Goal: Information Seeking & Learning: Learn about a topic

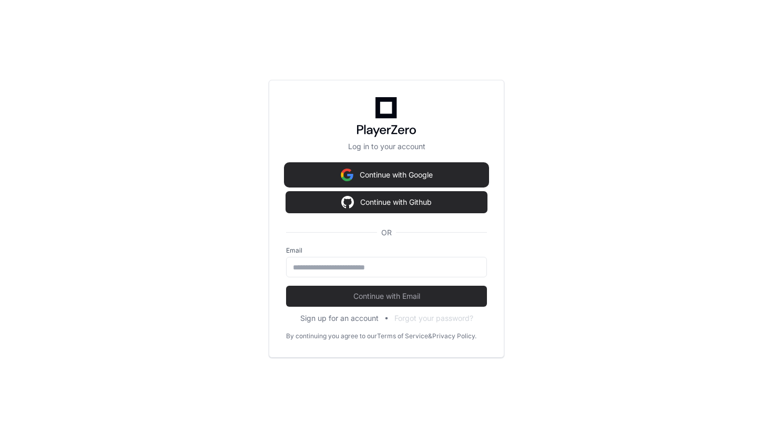
click at [352, 171] on button "Continue with Google" at bounding box center [386, 175] width 201 height 21
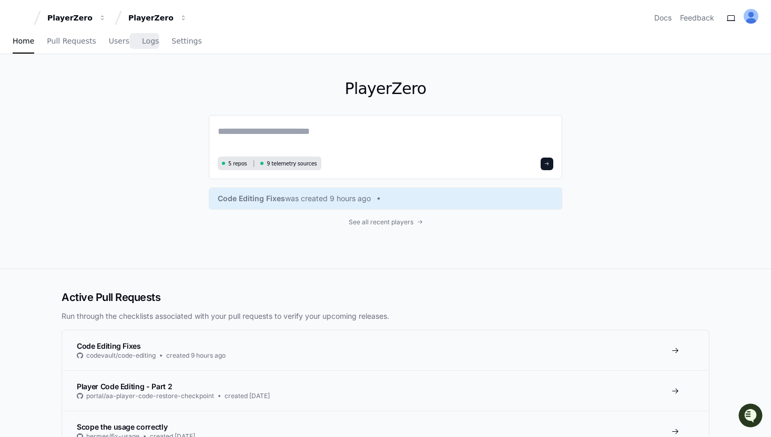
click at [134, 42] on div "Home Pull Requests Users Logs Settings" at bounding box center [107, 41] width 189 height 24
click at [142, 44] on span "Logs" at bounding box center [150, 41] width 17 height 6
click at [142, 42] on span "Logs" at bounding box center [150, 41] width 17 height 6
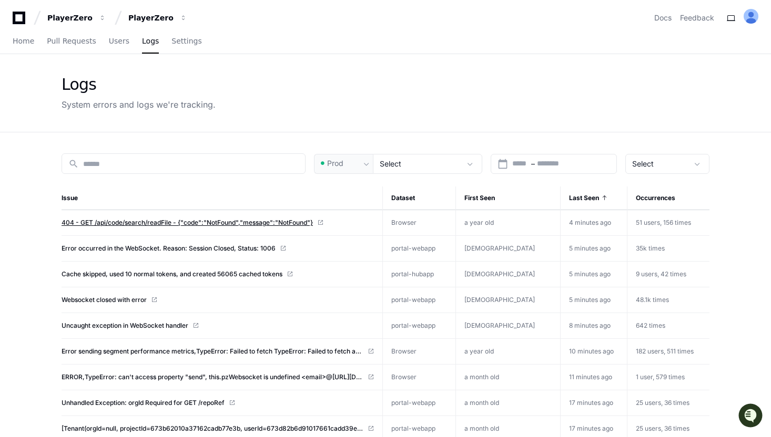
click at [182, 219] on span "404 - GET /api/code/search/readFile - {"code":"NotFound","message":"NotFound"}" at bounding box center [187, 223] width 251 height 8
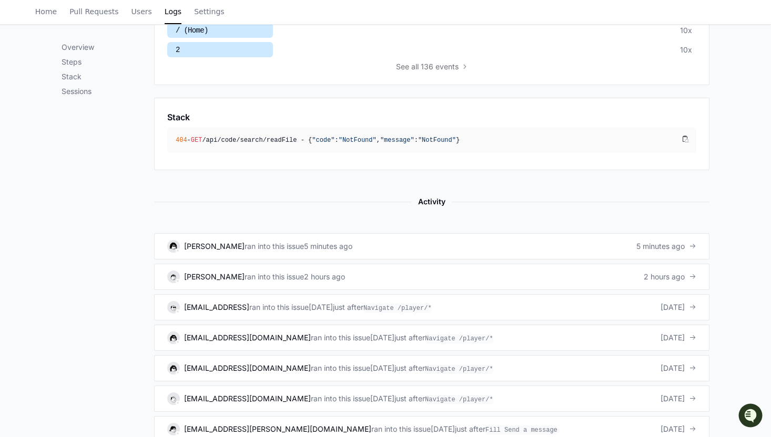
scroll to position [472, 0]
click at [331, 241] on div "5 minutes ago" at bounding box center [328, 246] width 48 height 11
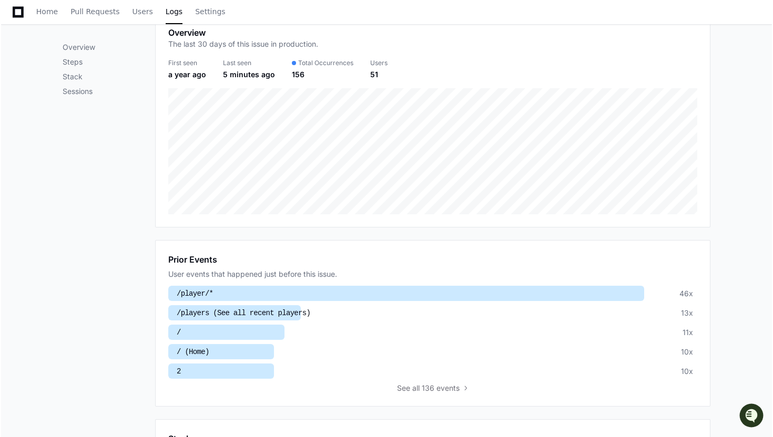
scroll to position [0, 0]
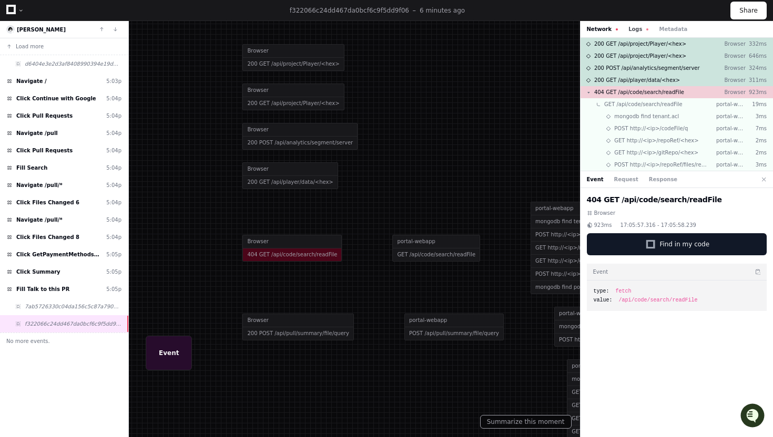
click at [637, 31] on button "Logs" at bounding box center [638, 29] width 20 height 8
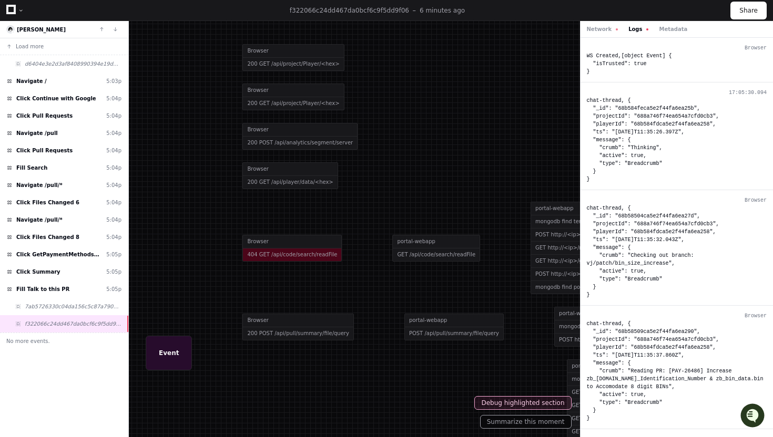
drag, startPoint x: 597, startPoint y: 186, endPoint x: 587, endPoint y: 97, distance: 88.9
click at [587, 97] on div "17:05:30.094 chat-thread, { "_id": "68b584feca5e2f44fa6ea25b", "projectId": "68…" at bounding box center [676, 137] width 193 height 108
click at [587, 97] on div "chat-thread, { "_id": "68b584feca5e2f44fa6ea25b", "projectId": "688a746f74ea654…" at bounding box center [677, 140] width 180 height 87
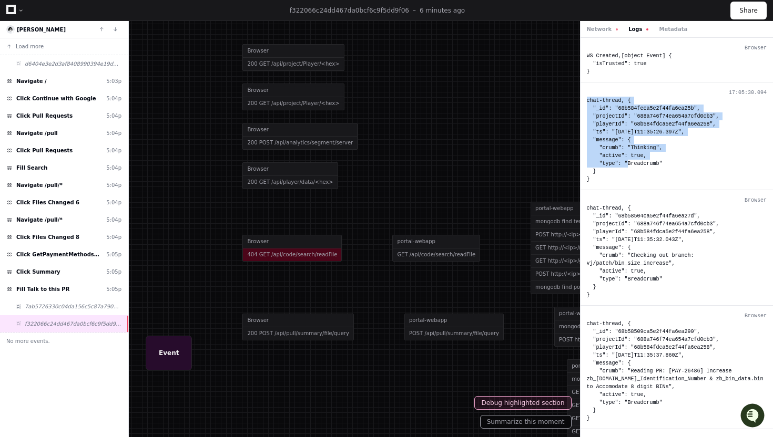
drag, startPoint x: 587, startPoint y: 97, endPoint x: 606, endPoint y: 165, distance: 70.6
click at [606, 165] on div "chat-thread, { "_id": "68b584feca5e2f44fa6ea25b", "projectId": "688a746f74ea654…" at bounding box center [677, 140] width 180 height 87
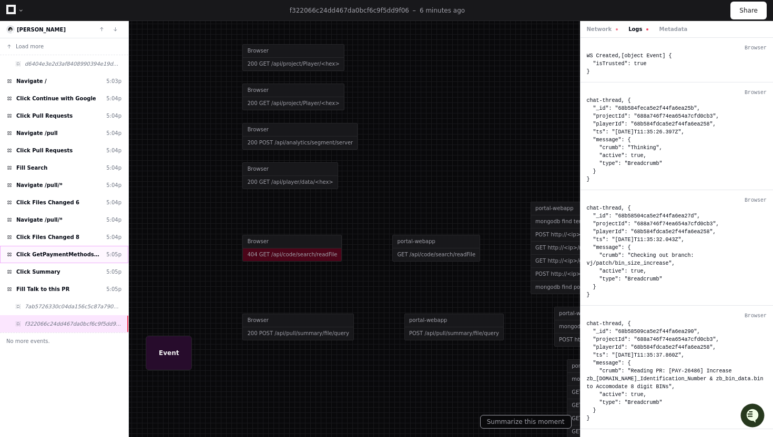
click at [60, 252] on span "Click GetPaymentMethodsTest.java" at bounding box center [59, 255] width 86 height 8
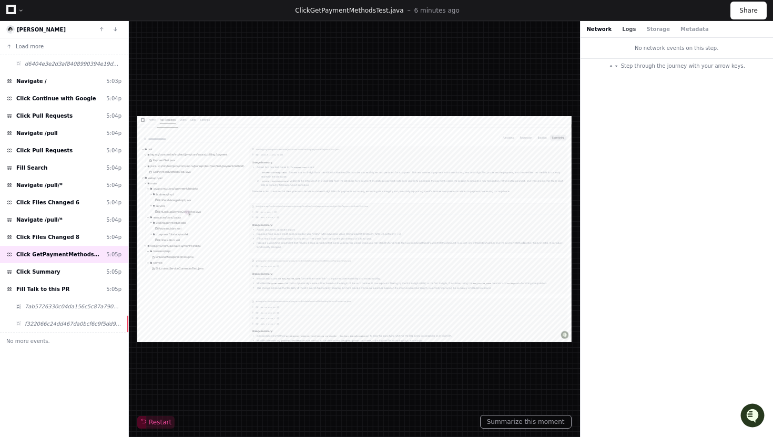
click at [622, 32] on button "Logs" at bounding box center [629, 29] width 14 height 8
click at [74, 230] on div "Click Files Changed 8 5:04p" at bounding box center [64, 237] width 128 height 17
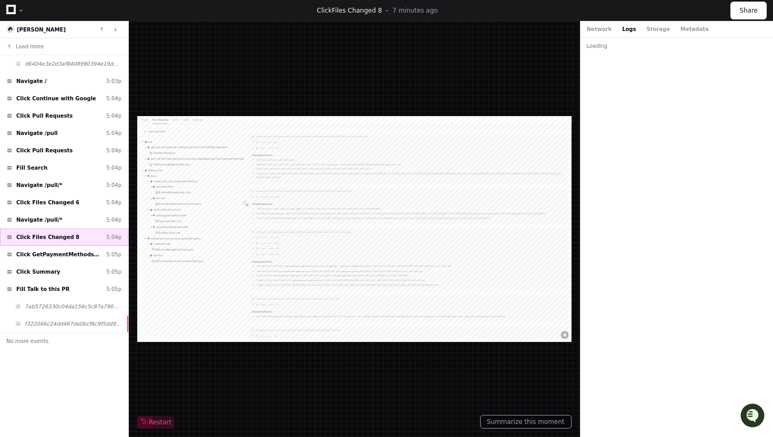
scroll to position [314, 0]
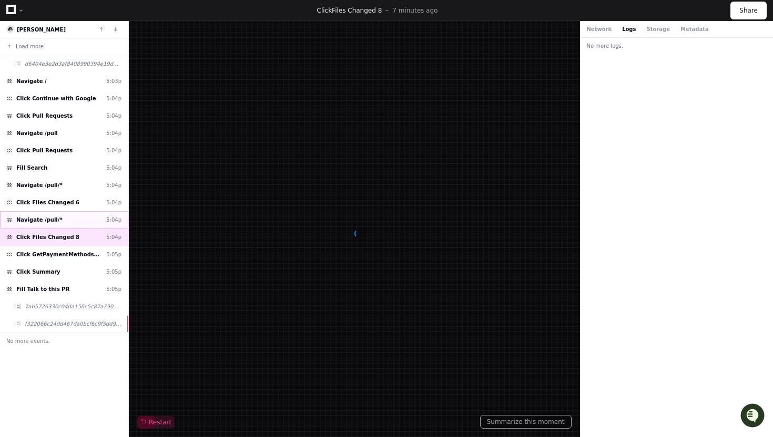
click at [71, 224] on div "Navigate /pull/* 5:04p" at bounding box center [64, 219] width 128 height 17
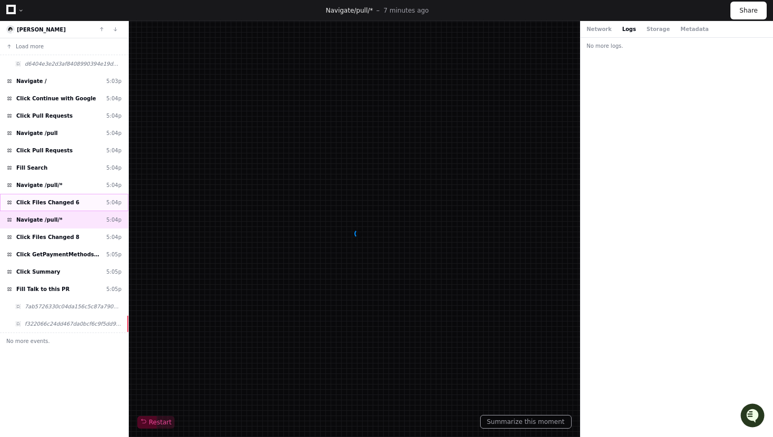
click at [71, 202] on span "Click Files Changed 6" at bounding box center [47, 203] width 63 height 8
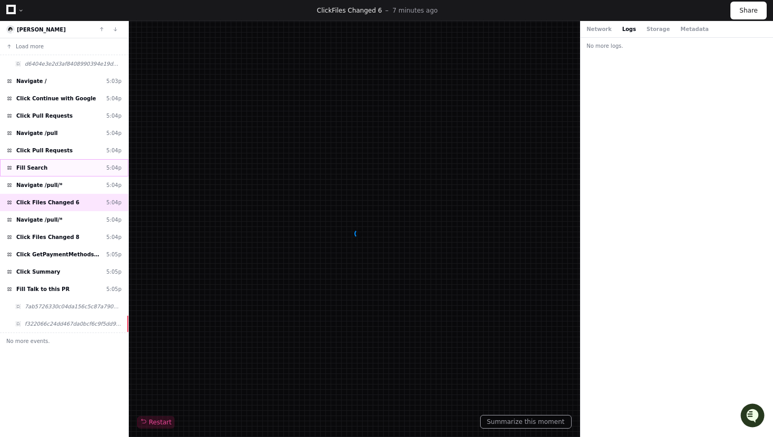
click at [71, 175] on div "Fill Search 5:04p" at bounding box center [64, 167] width 128 height 17
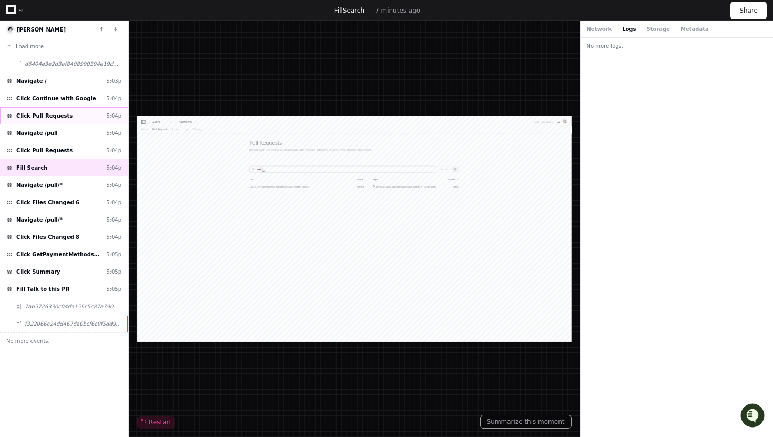
click at [72, 116] on div "Click Pull Requests 5:04p" at bounding box center [64, 115] width 128 height 17
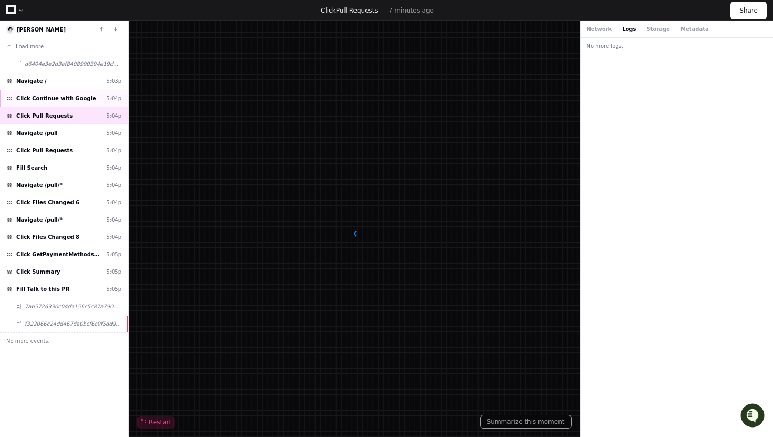
click at [71, 98] on span "Click Continue with Google" at bounding box center [56, 99] width 80 height 8
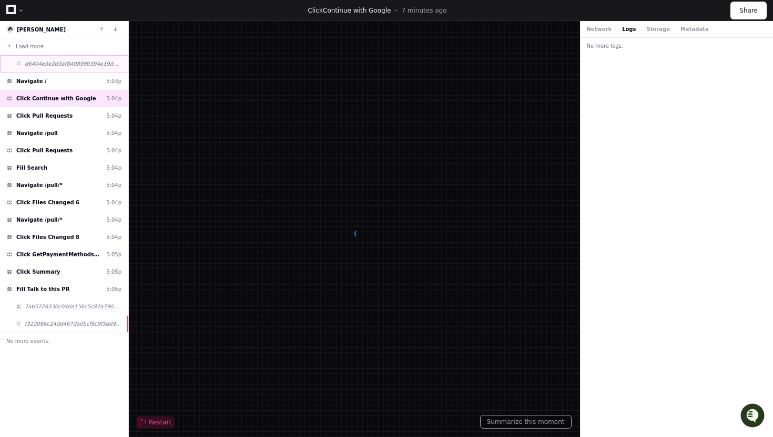
click at [68, 63] on span "d6404e3e2d3af8408990394e19d5d9bb" at bounding box center [73, 64] width 97 height 8
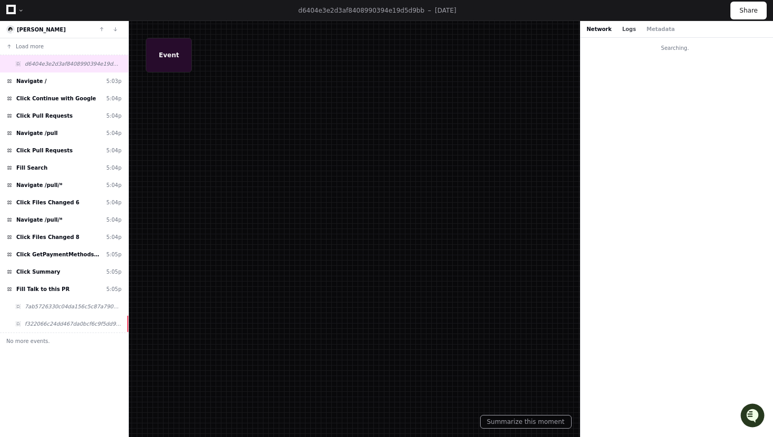
click at [627, 28] on button "Logs" at bounding box center [629, 29] width 14 height 8
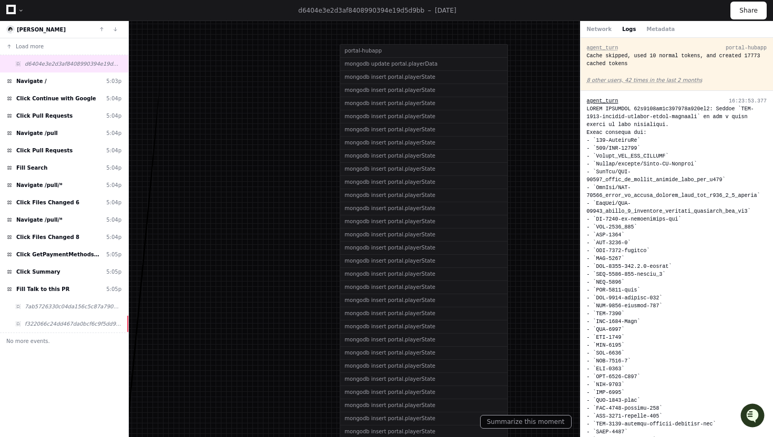
click at [608, 103] on span "agent_turn" at bounding box center [603, 101] width 32 height 6
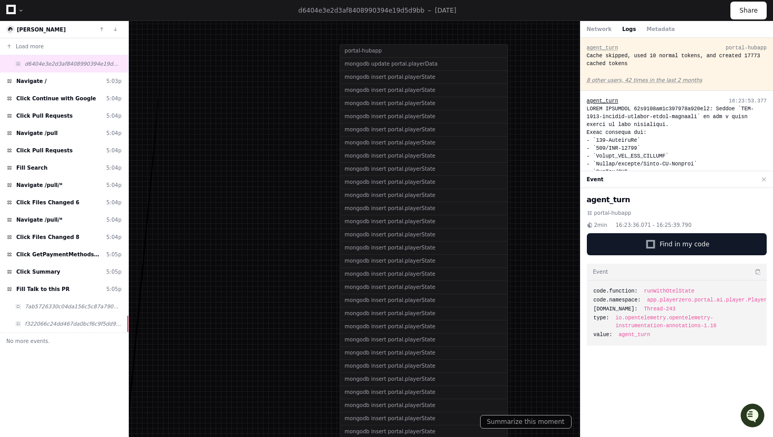
click at [608, 103] on span "agent_turn" at bounding box center [603, 101] width 32 height 6
click at [761, 180] on button at bounding box center [764, 180] width 14 height 14
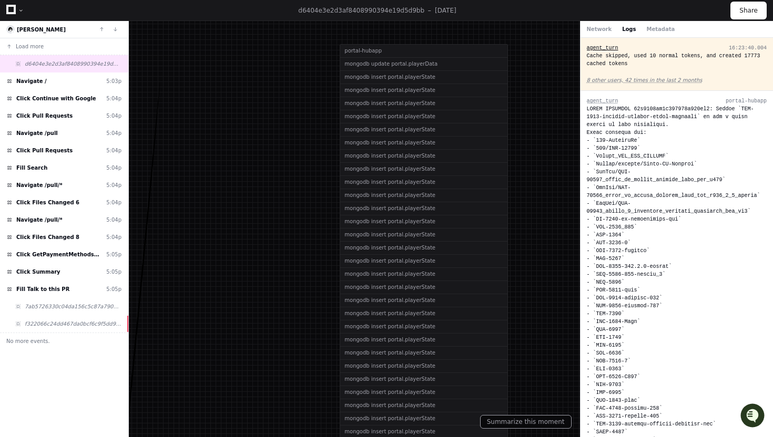
click at [605, 44] on div "agent_turn" at bounding box center [603, 48] width 32 height 8
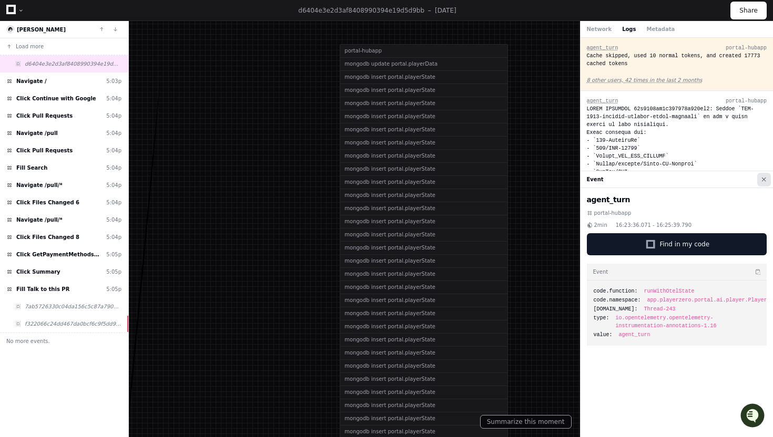
click at [764, 180] on button at bounding box center [764, 180] width 14 height 14
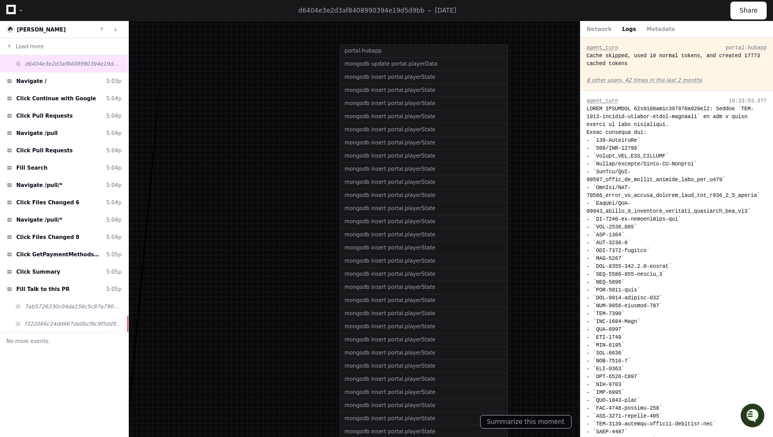
click at [612, 57] on div "Cache skipped, used 10 normal tokens, and created 17773 cached tokens" at bounding box center [677, 60] width 180 height 16
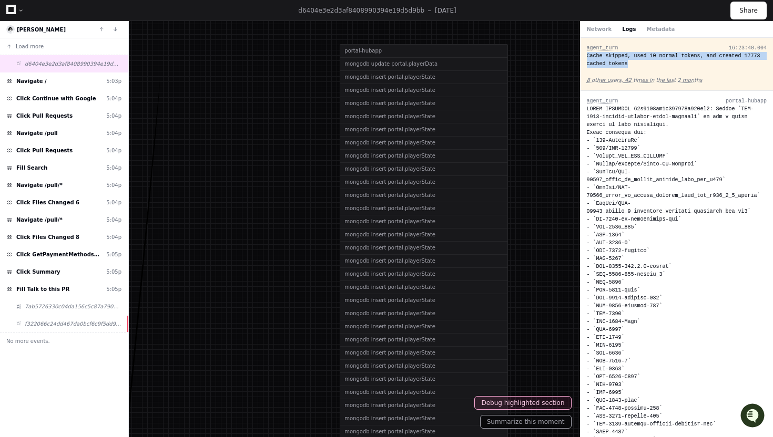
click at [625, 56] on div "Cache skipped, used 10 normal tokens, and created 17773 cached tokens" at bounding box center [677, 60] width 180 height 16
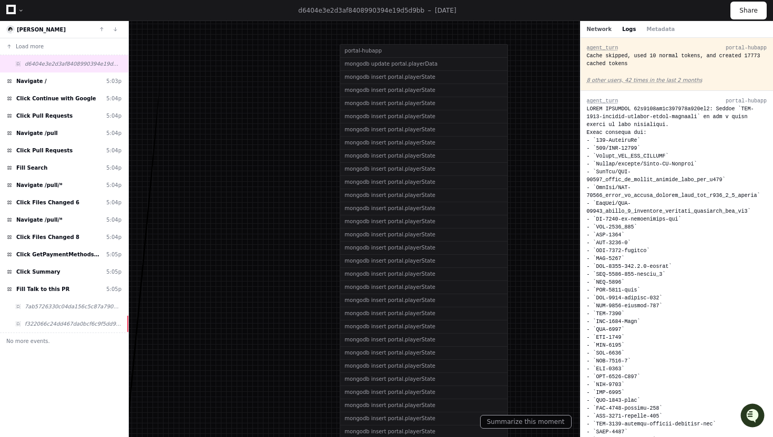
click at [600, 25] on button "Network" at bounding box center [599, 29] width 25 height 8
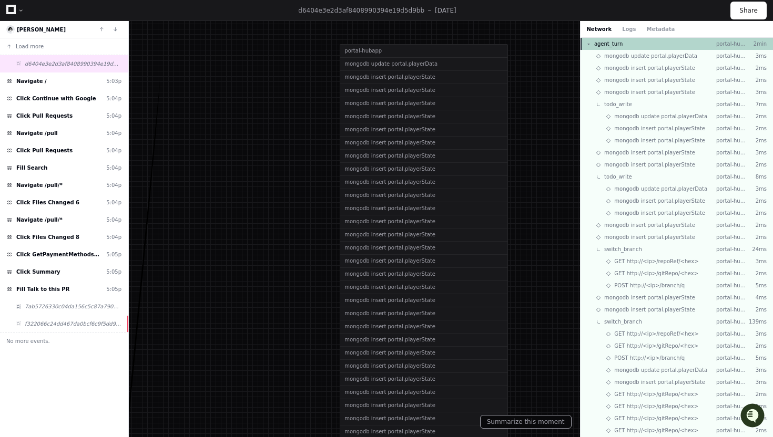
click at [586, 42] on button at bounding box center [588, 44] width 5 height 5
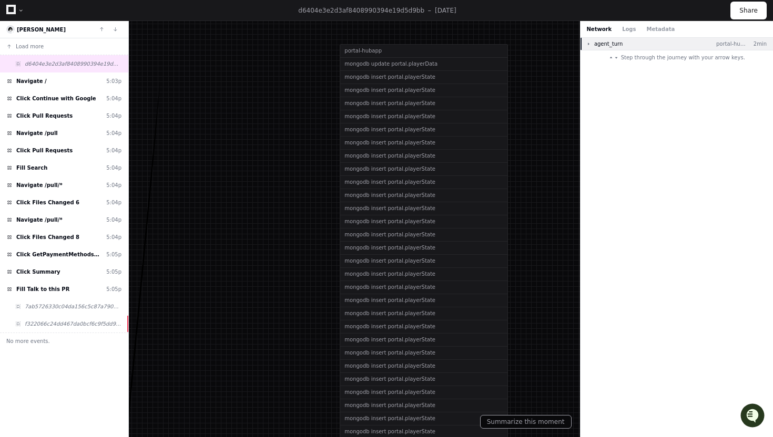
click at [586, 46] on div "agent_turn" at bounding box center [604, 44] width 37 height 8
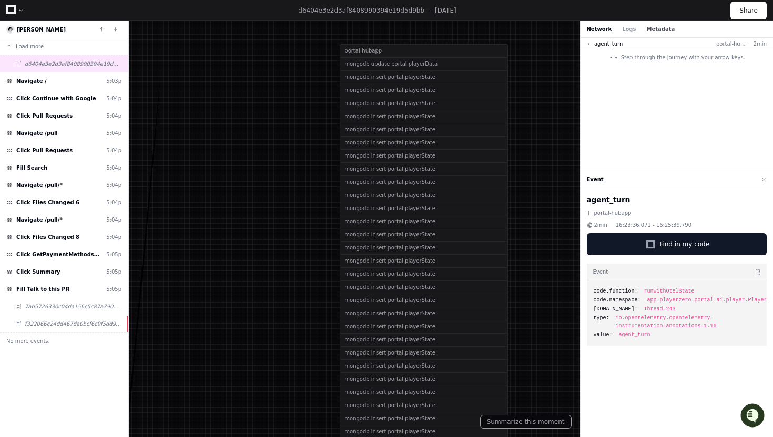
click at [647, 29] on button "Metadata" at bounding box center [660, 29] width 28 height 8
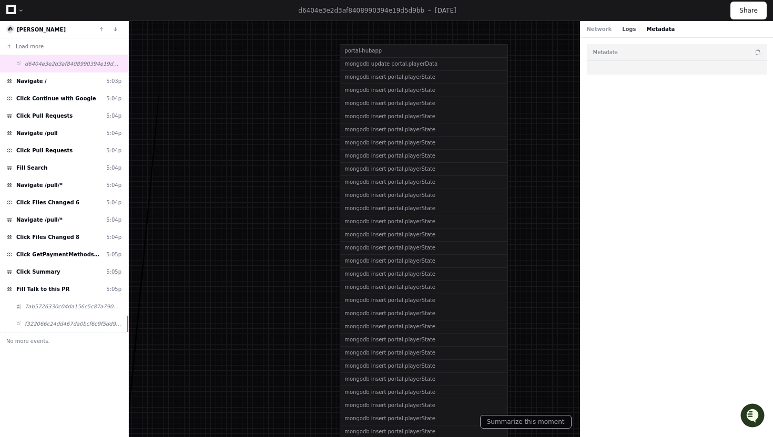
click at [623, 29] on button "Logs" at bounding box center [629, 29] width 14 height 8
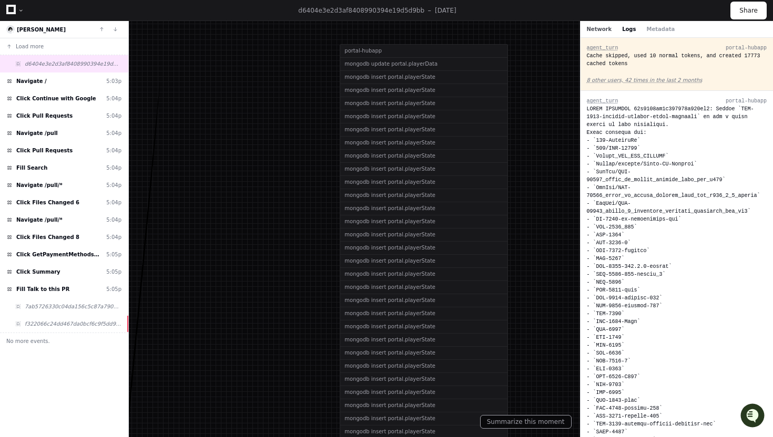
click at [604, 28] on button "Network" at bounding box center [599, 29] width 25 height 8
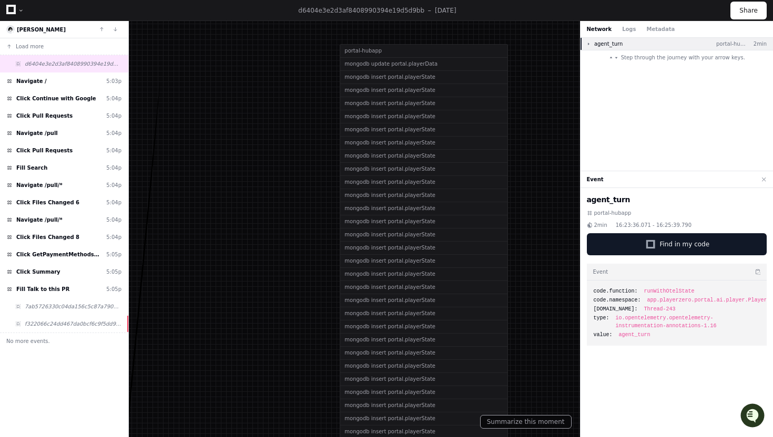
click at [589, 45] on button at bounding box center [588, 44] width 5 height 5
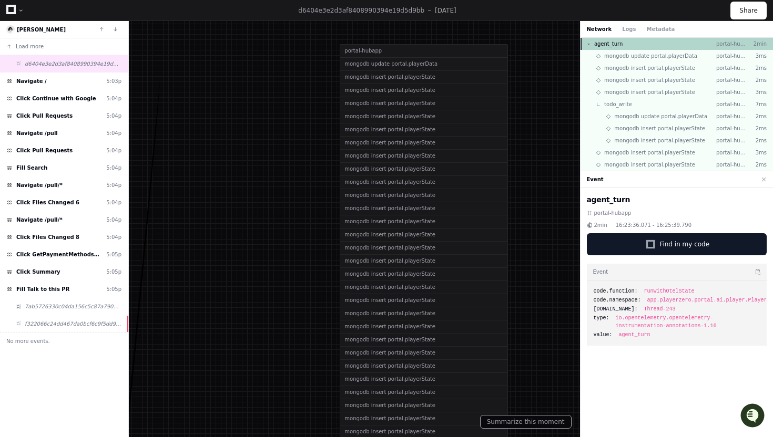
click at [589, 45] on button at bounding box center [588, 44] width 5 height 5
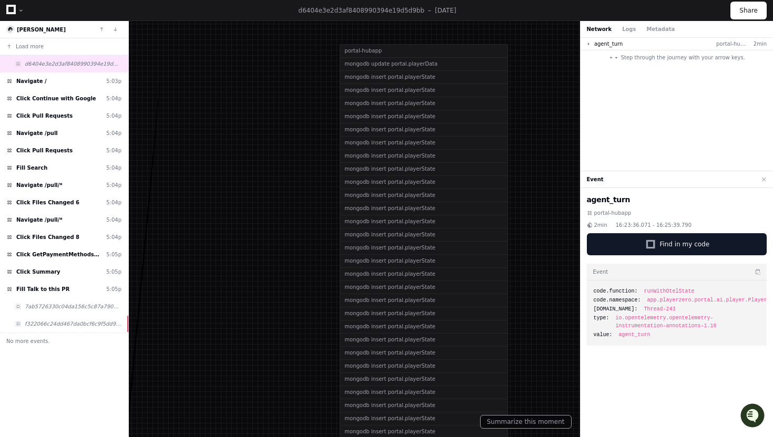
drag, startPoint x: 760, startPoint y: 173, endPoint x: 642, endPoint y: 218, distance: 126.4
click at [651, 217] on app-debug-tabs-switcher "Event agent_turn portal-hubapp 2min 16:23:36.071 - 16:25:39.790 Find in my code…" at bounding box center [676, 306] width 193 height 270
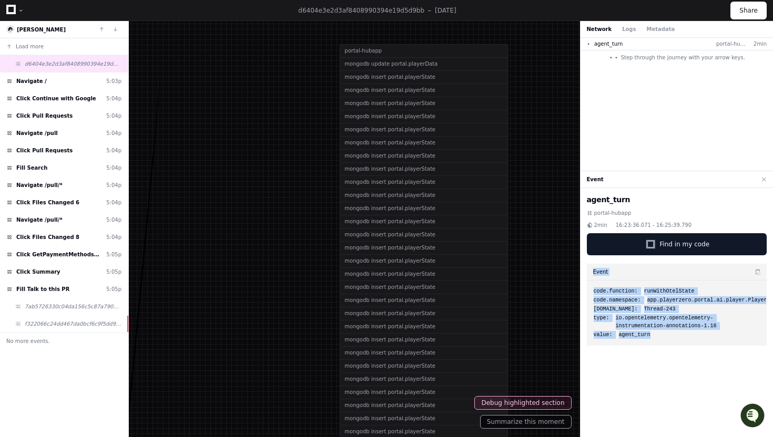
drag, startPoint x: 590, startPoint y: 265, endPoint x: 611, endPoint y: 380, distance: 116.5
click at [611, 380] on div "agent_turn portal-hubapp 2min 16:23:36.071 - 16:25:39.790 Find in my code Event…" at bounding box center [676, 314] width 193 height 253
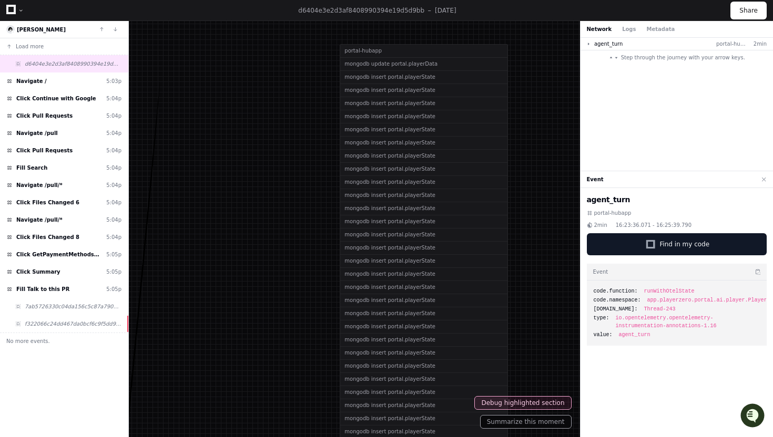
click at [611, 380] on div "agent_turn portal-hubapp 2min 16:23:36.071 - 16:25:39.790 Find in my code Event…" at bounding box center [676, 314] width 193 height 253
click at [600, 47] on span "agent_turn" at bounding box center [608, 44] width 28 height 8
click at [595, 46] on span "agent_turn" at bounding box center [608, 44] width 28 height 8
click at [588, 45] on button at bounding box center [588, 44] width 5 height 5
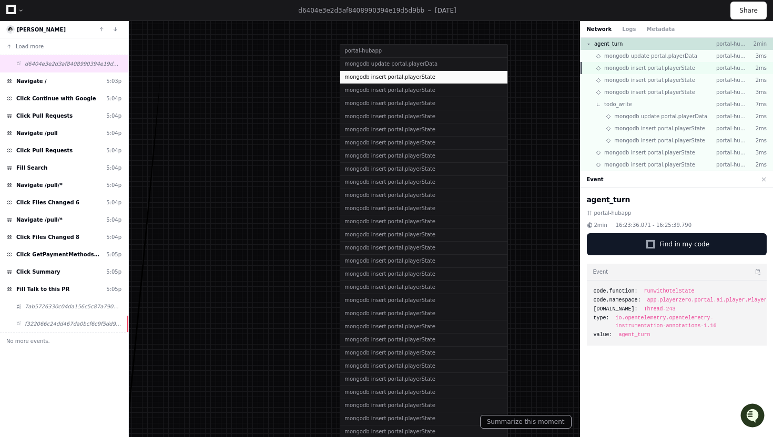
click at [642, 63] on div "mongodb insert portal.playerState portal-hubapp 2ms" at bounding box center [676, 68] width 193 height 12
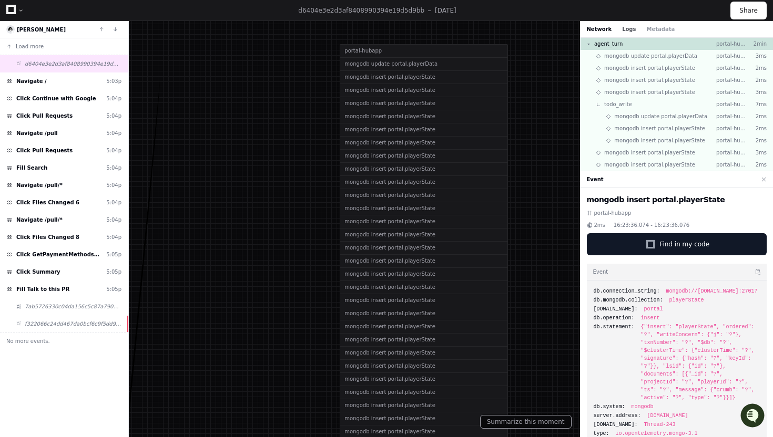
click at [631, 28] on button "Logs" at bounding box center [629, 29] width 14 height 8
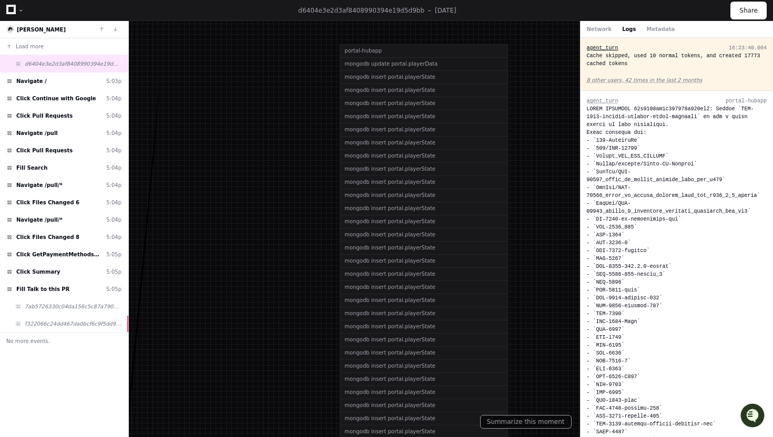
click at [607, 49] on span "agent_turn" at bounding box center [603, 48] width 32 height 6
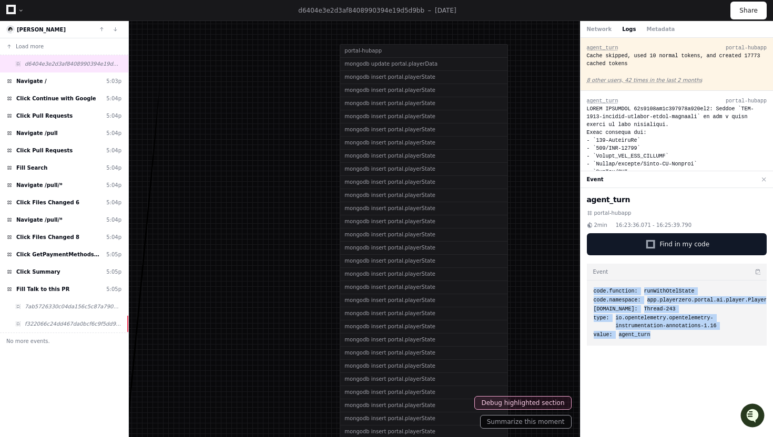
drag, startPoint x: 613, startPoint y: 279, endPoint x: 642, endPoint y: 375, distance: 99.8
click at [642, 376] on div "agent_turn portal-hubapp 2min 16:23:36.071 - 16:25:39.790 Find in my code Event…" at bounding box center [676, 314] width 193 height 253
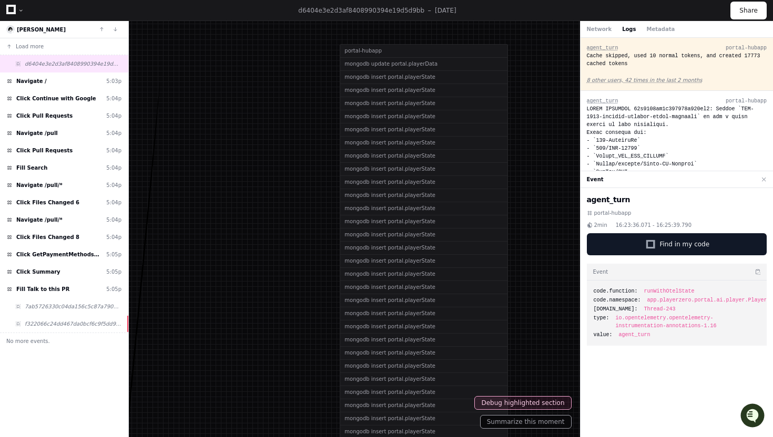
click at [642, 375] on div "agent_turn portal-hubapp 2min 16:23:36.071 - 16:25:39.790 Find in my code Event…" at bounding box center [676, 314] width 193 height 253
click at [652, 329] on span "io.opentelemetry.opentelemetry-instrumentation-annotations-1.16" at bounding box center [688, 322] width 144 height 16
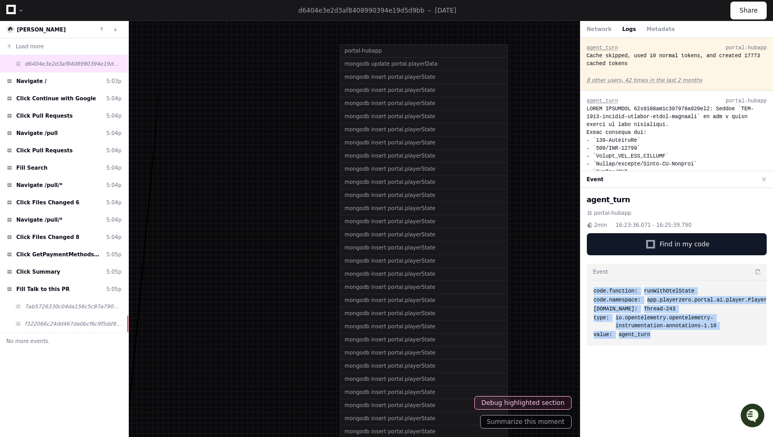
drag, startPoint x: 657, startPoint y: 335, endPoint x: 594, endPoint y: 289, distance: 77.9
click at [594, 289] on div "code.function: runWithOtelState code.namespace: app.playerzero.portal.ai.player…" at bounding box center [677, 313] width 180 height 65
click at [594, 289] on span "code.function:" at bounding box center [616, 292] width 44 height 8
drag, startPoint x: 594, startPoint y: 289, endPoint x: 661, endPoint y: 346, distance: 88.4
click at [662, 347] on div "agent_turn portal-hubapp 2min 16:23:36.071 - 16:25:39.790 Find in my code Event…" at bounding box center [676, 314] width 193 height 253
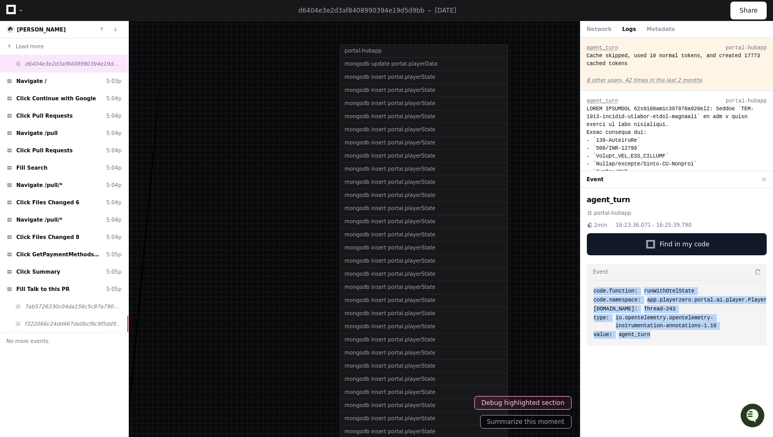
click at [661, 346] on div "agent_turn portal-hubapp 2min 16:23:36.071 - 16:25:39.790 Find in my code Event…" at bounding box center [676, 314] width 193 height 253
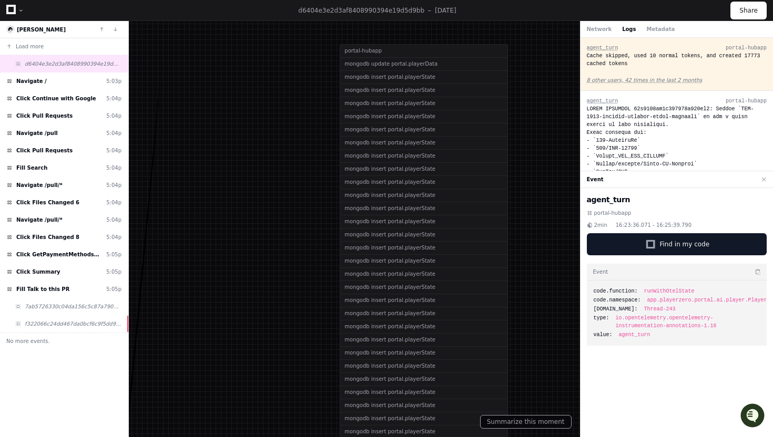
click at [613, 197] on h2 "agent_turn" at bounding box center [677, 200] width 180 height 11
click at [621, 199] on h2 "agent_turn" at bounding box center [677, 200] width 180 height 11
click at [762, 180] on button at bounding box center [764, 180] width 14 height 14
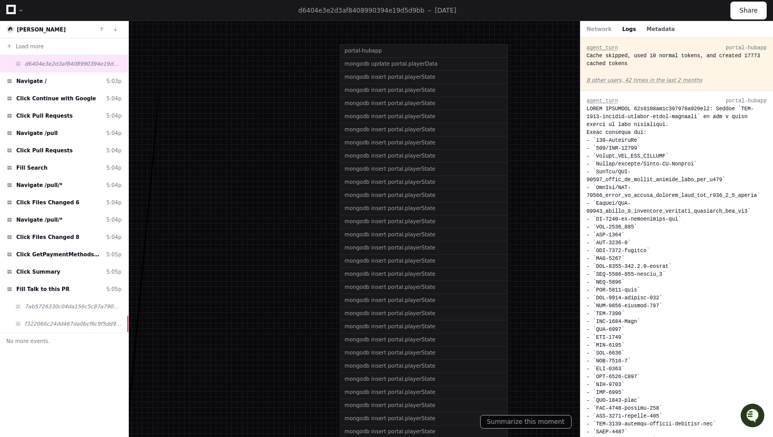
click at [648, 26] on button "Metadata" at bounding box center [660, 29] width 28 height 8
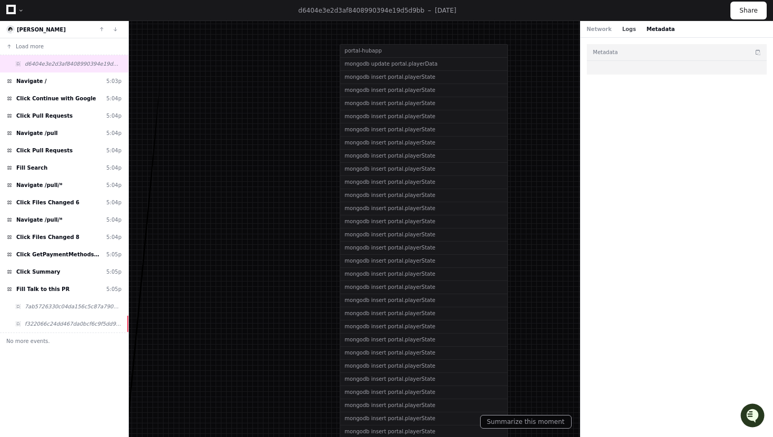
click at [623, 32] on button "Logs" at bounding box center [629, 29] width 14 height 8
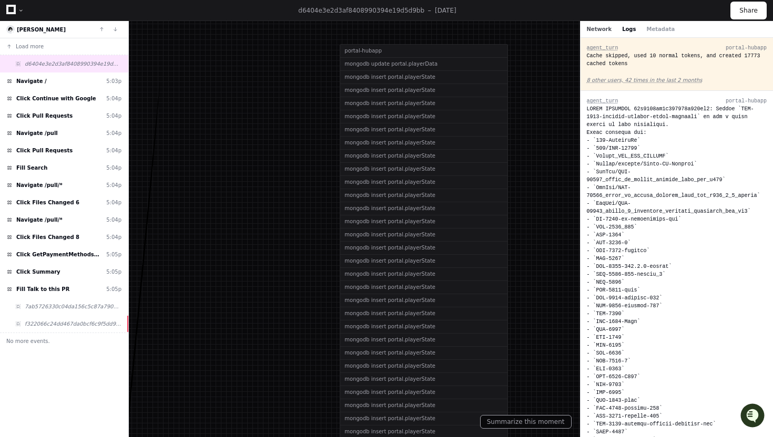
click at [589, 30] on button "Network" at bounding box center [599, 29] width 25 height 8
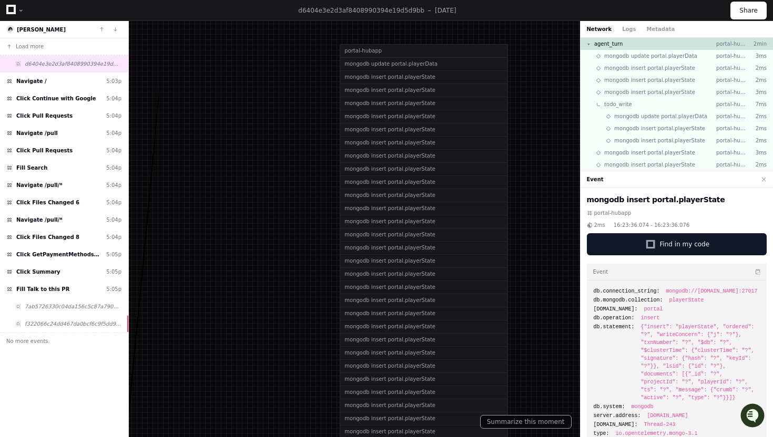
click at [654, 293] on span "db.connection_string:" at bounding box center [627, 292] width 66 height 8
click at [766, 179] on button at bounding box center [764, 180] width 14 height 14
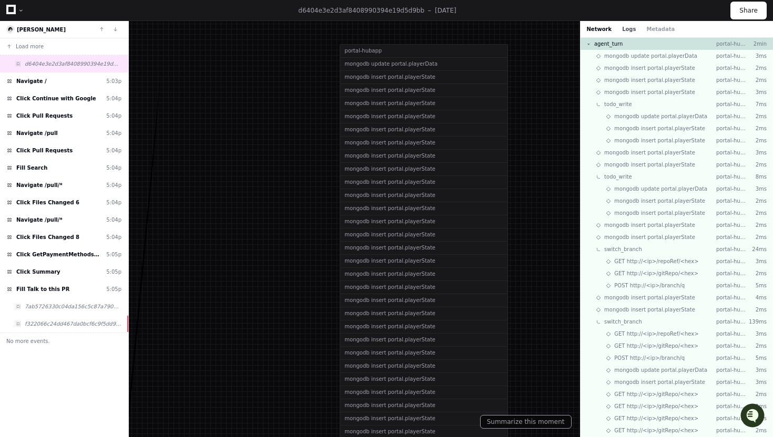
click at [622, 27] on button "Logs" at bounding box center [629, 29] width 14 height 8
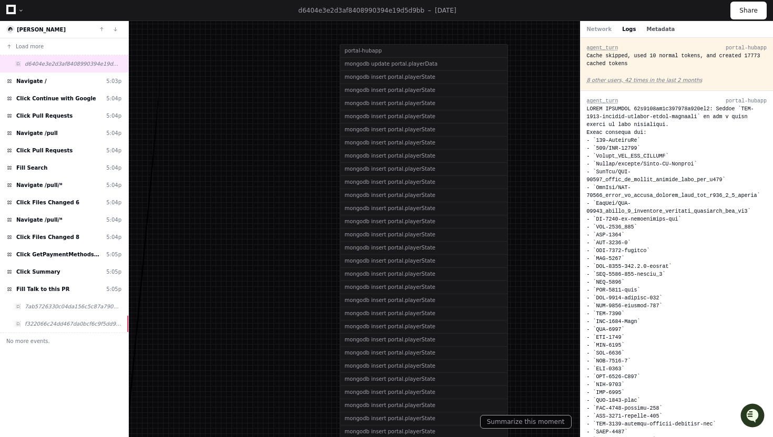
click at [652, 27] on button "Metadata" at bounding box center [660, 29] width 28 height 8
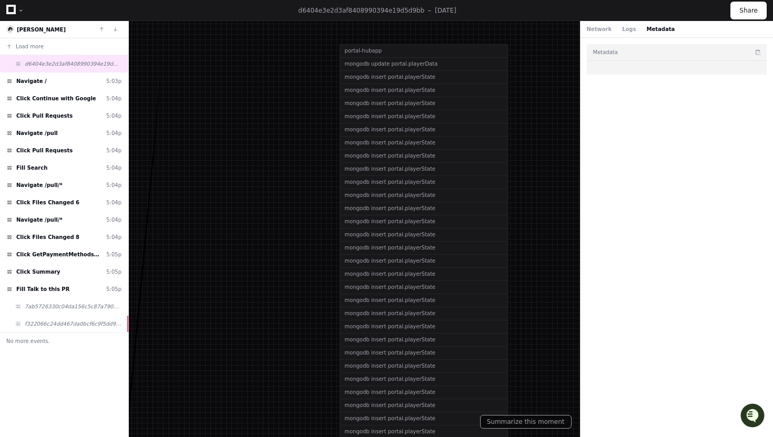
click at [618, 34] on div "Network Logs Metadata" at bounding box center [676, 29] width 193 height 17
click at [601, 30] on button "Network" at bounding box center [599, 29] width 25 height 8
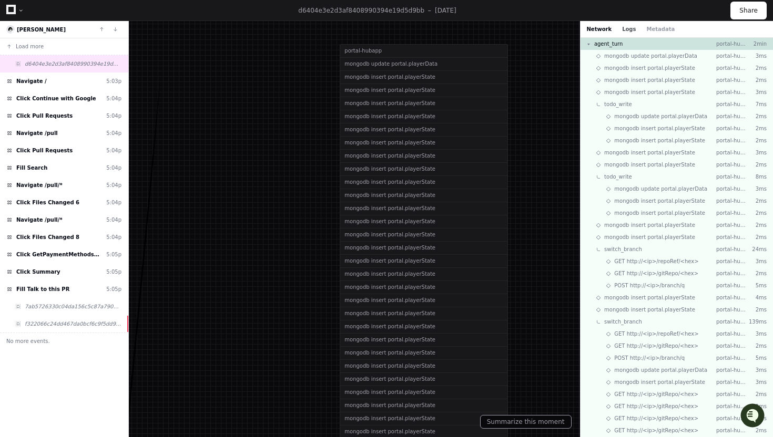
click at [626, 32] on button "Logs" at bounding box center [629, 29] width 14 height 8
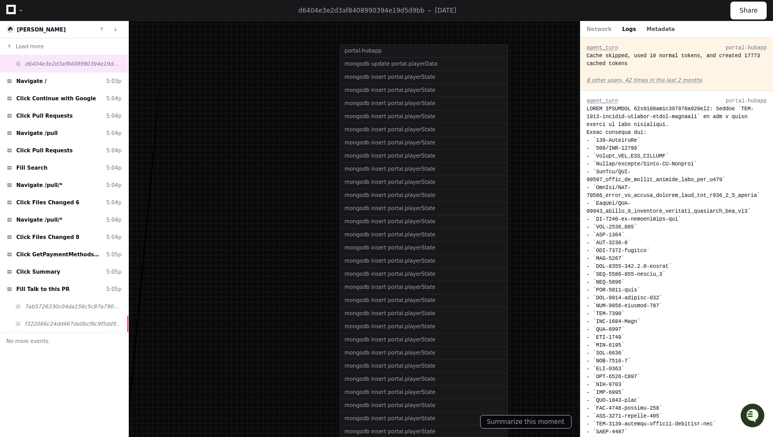
click at [646, 32] on button "Metadata" at bounding box center [660, 29] width 28 height 8
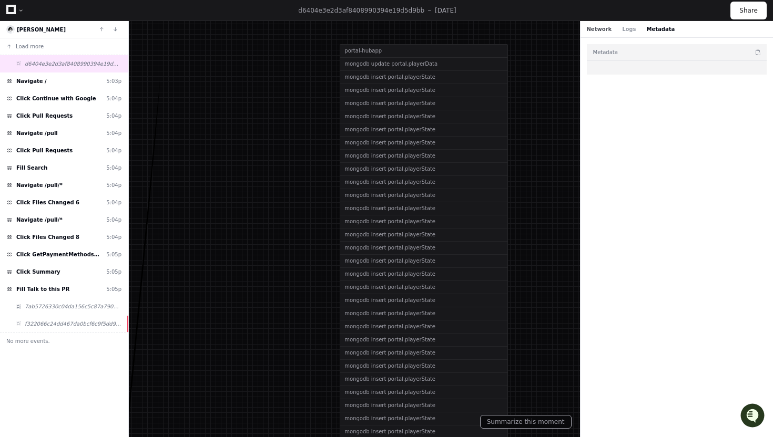
click at [598, 31] on button "Network" at bounding box center [599, 29] width 25 height 8
